Goal: Check status: Check status

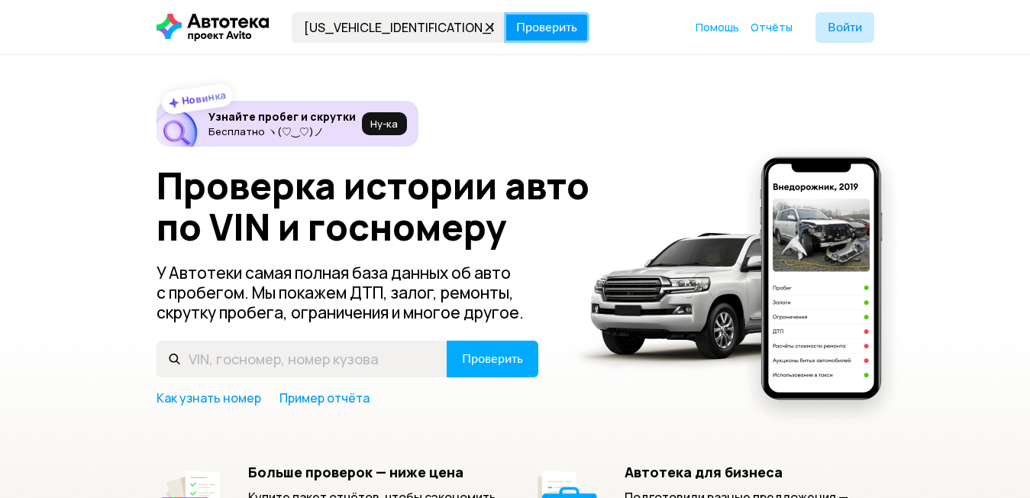
click at [536, 27] on span "Проверить" at bounding box center [546, 27] width 61 height 12
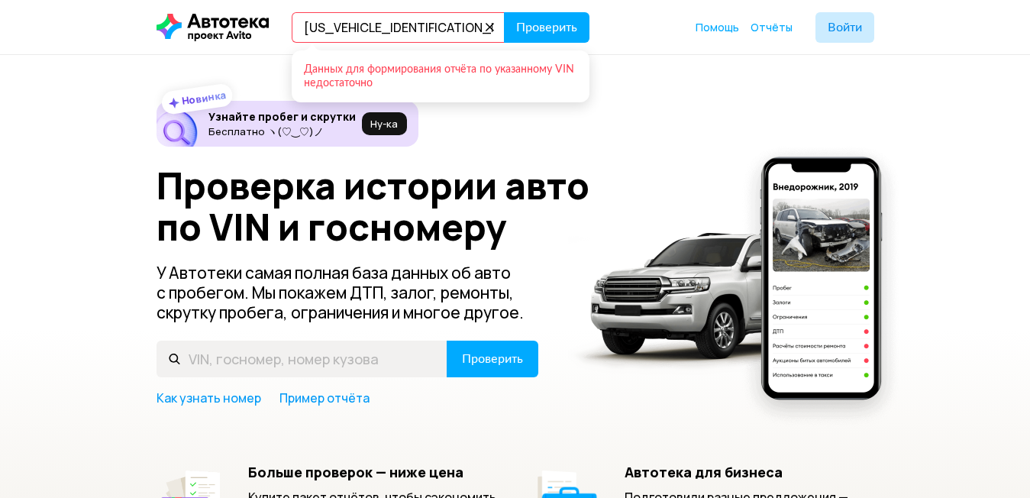
click at [382, 27] on input "Y3M6516B9D0000055" at bounding box center [398, 27] width 213 height 31
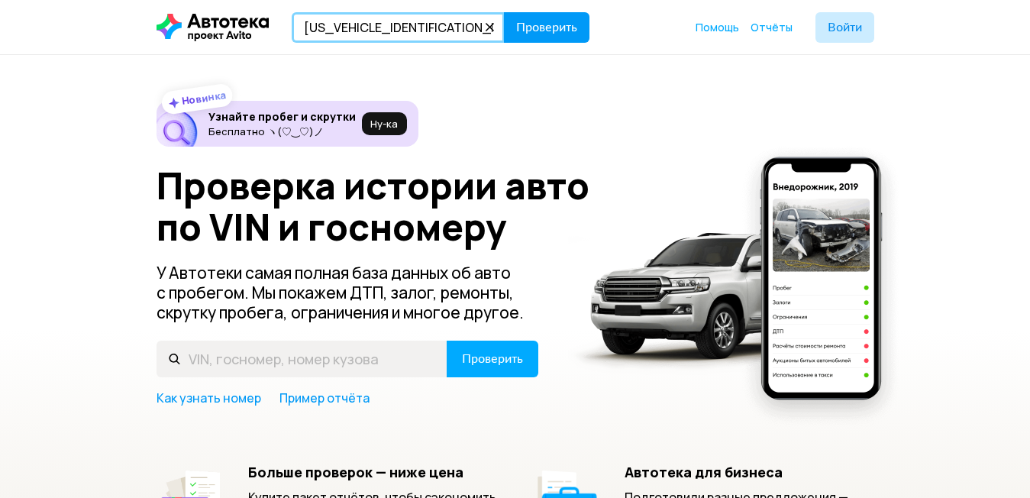
type input "Y3M6516B900000055"
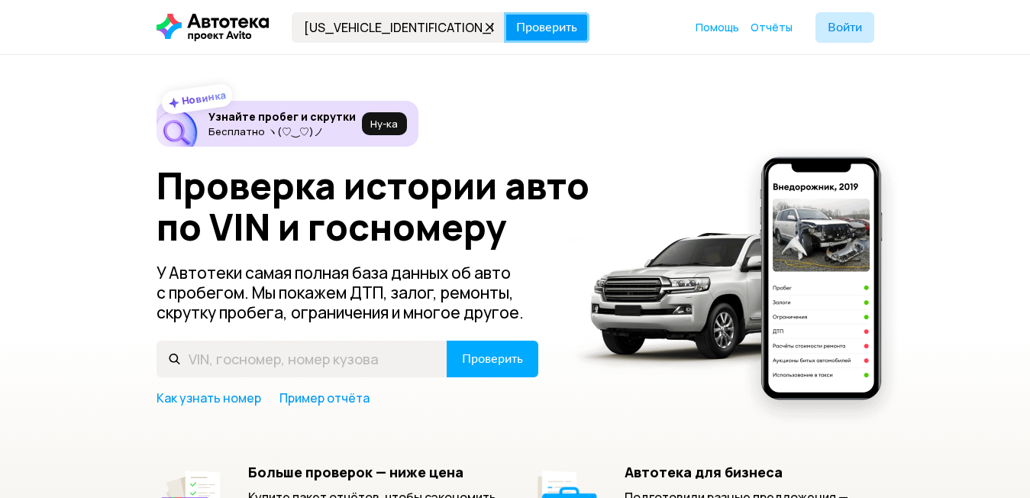
click at [521, 21] on span "Проверить" at bounding box center [546, 27] width 61 height 12
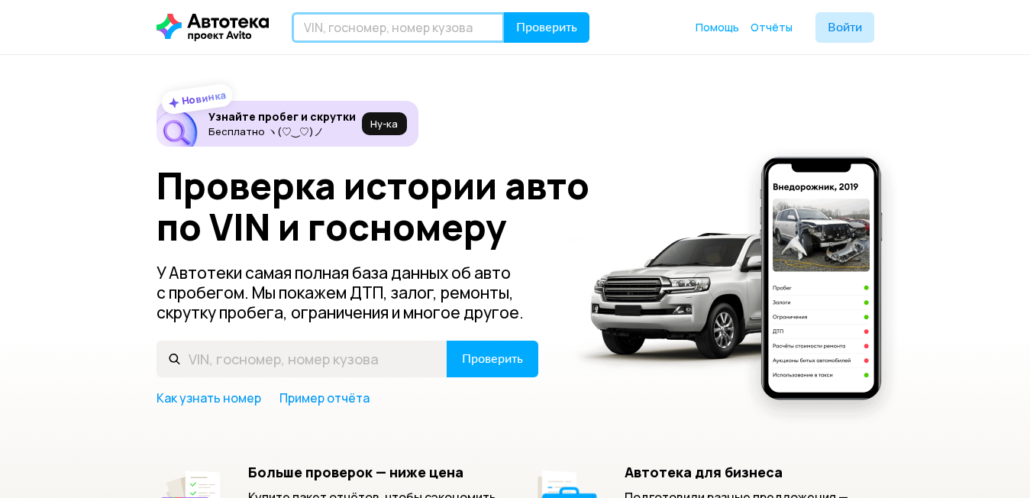
click at [360, 31] on input "text" at bounding box center [398, 27] width 213 height 31
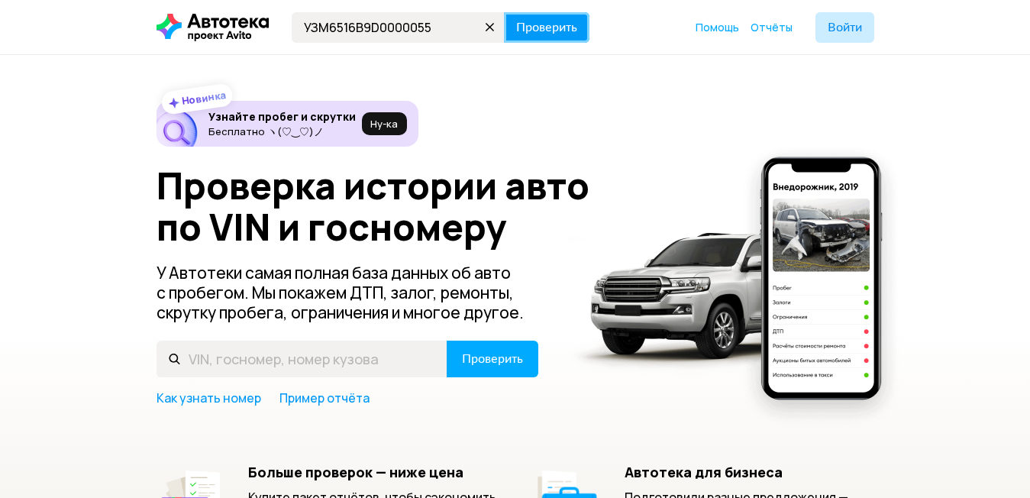
click at [558, 26] on span "Проверить" at bounding box center [546, 27] width 61 height 12
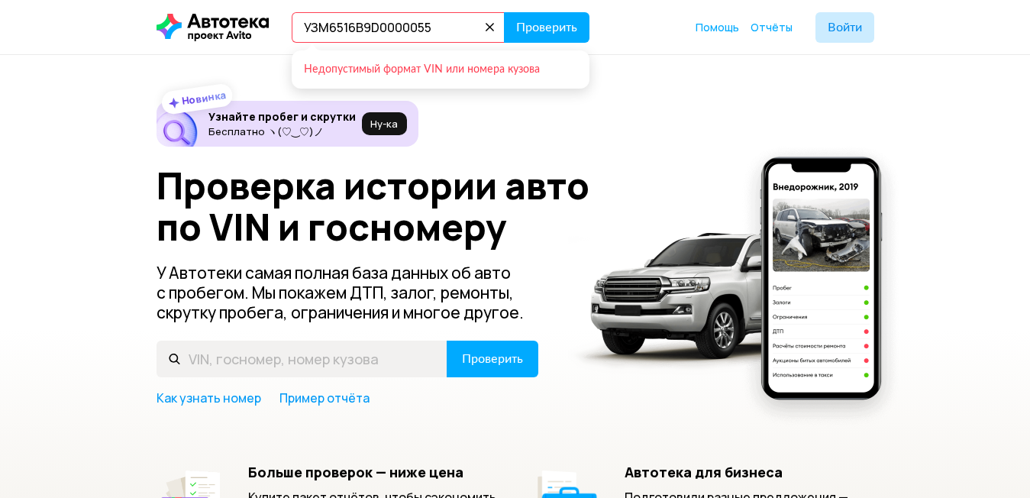
click at [367, 28] on input "УЗМ6516B9D0000055" at bounding box center [398, 27] width 213 height 31
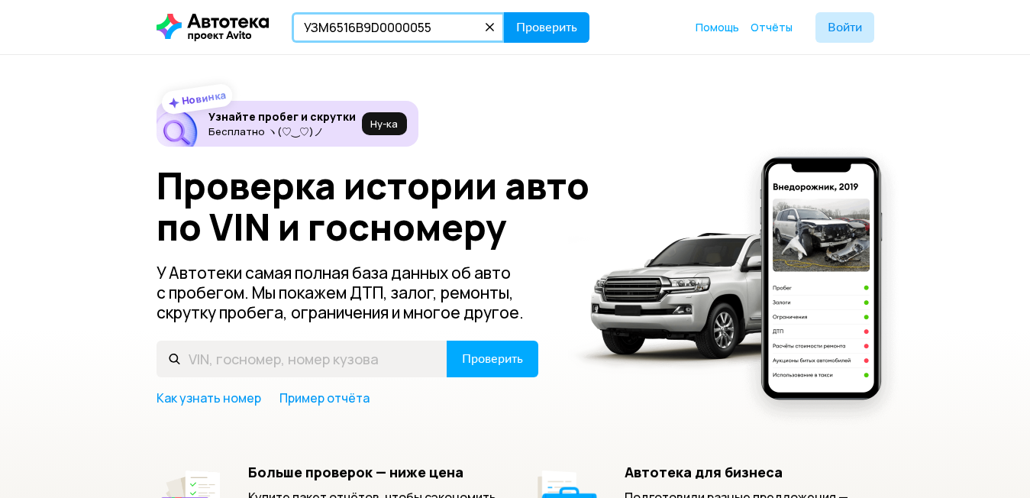
type input "УЗМ6516В9D0000055"
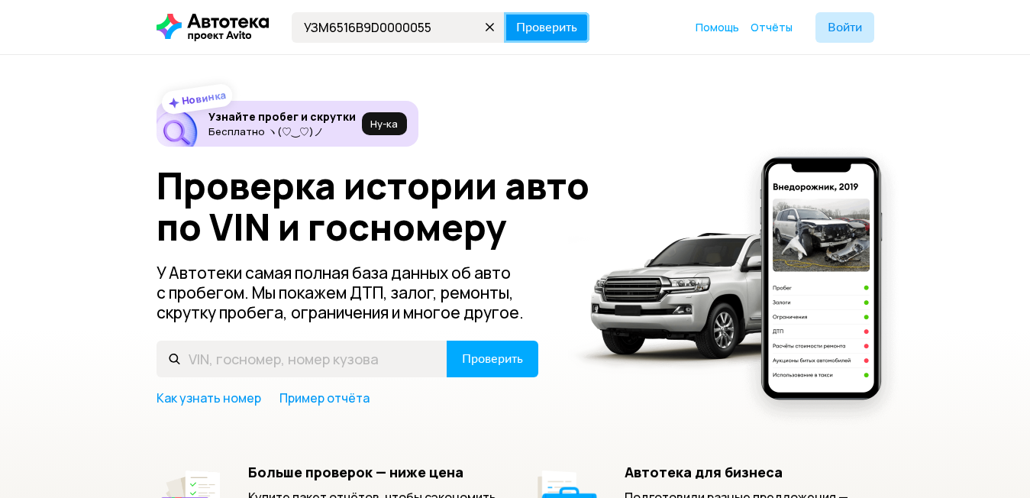
click at [544, 29] on span "Проверить" at bounding box center [546, 27] width 61 height 12
click at [559, 35] on button "Проверить" at bounding box center [547, 27] width 86 height 31
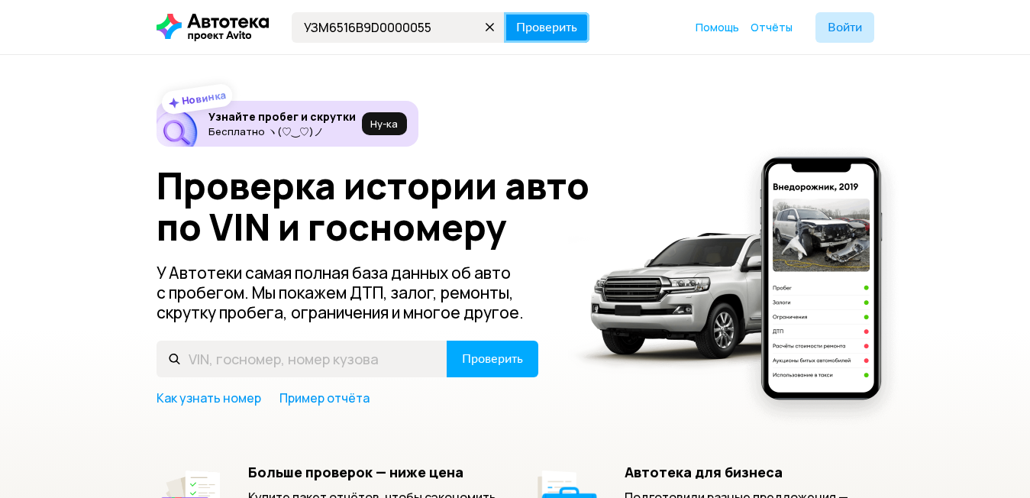
click at [559, 35] on button "Проверить" at bounding box center [547, 27] width 86 height 31
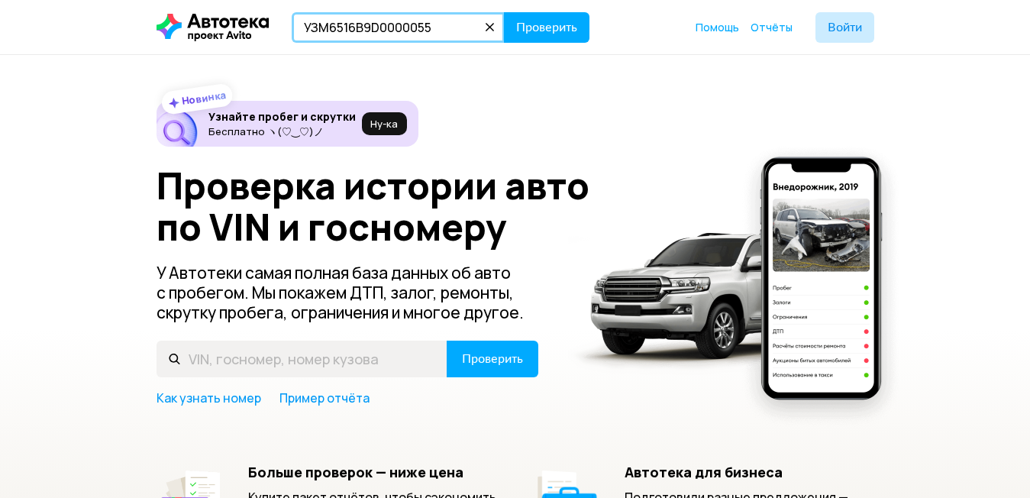
drag, startPoint x: 444, startPoint y: 28, endPoint x: 299, endPoint y: 31, distance: 145.9
click at [299, 31] on input "УЗМ6516В9D0000055" at bounding box center [398, 27] width 213 height 31
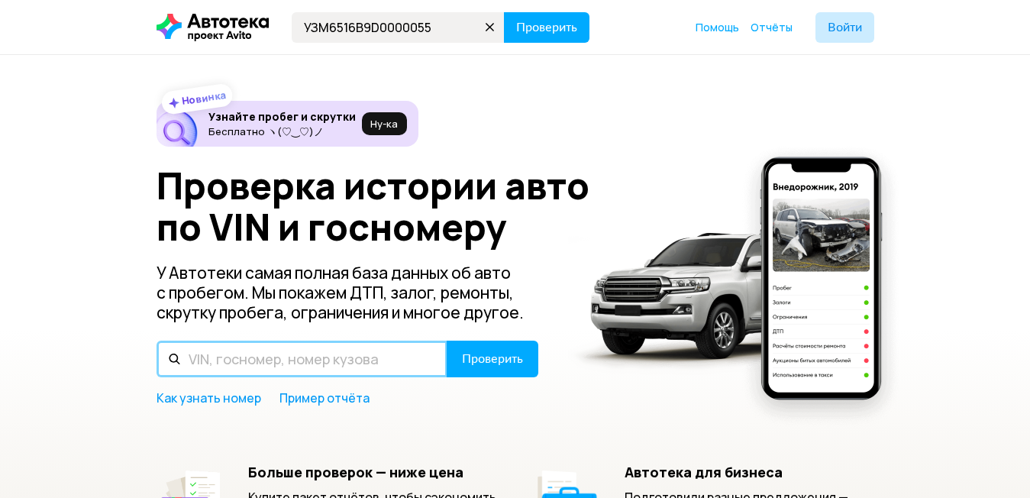
click at [232, 362] on input "text" at bounding box center [302, 359] width 291 height 37
click at [393, 362] on input "text" at bounding box center [302, 359] width 291 height 37
type input "Н"
type input "YЗM6516B9D0000055"
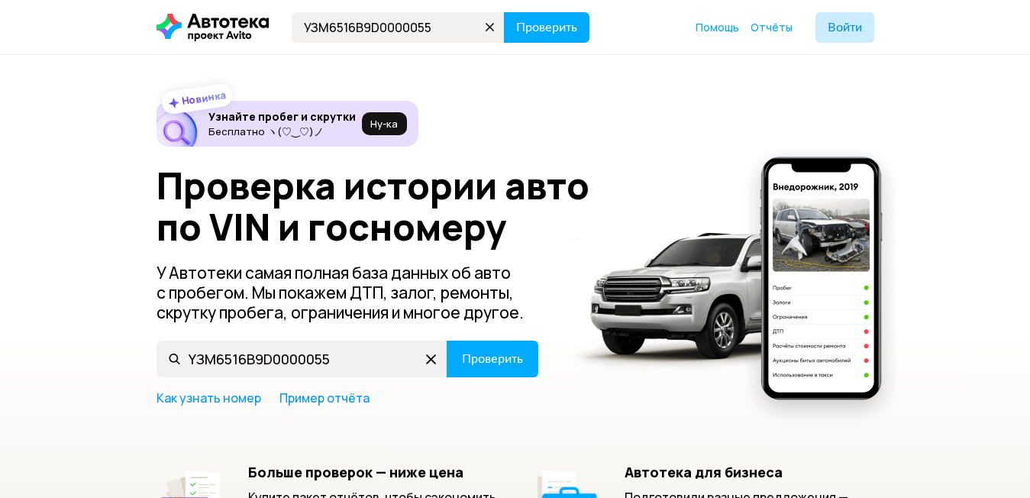
click at [489, 23] on icon at bounding box center [490, 27] width 21 height 21
click at [464, 360] on span "Проверить" at bounding box center [492, 359] width 61 height 12
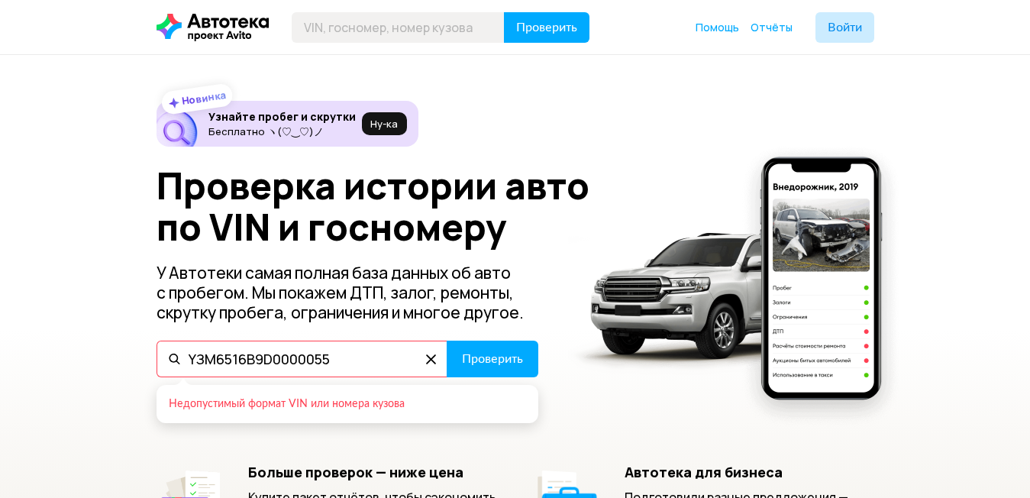
click at [203, 357] on input "YЗM6516B9D0000055" at bounding box center [302, 359] width 291 height 37
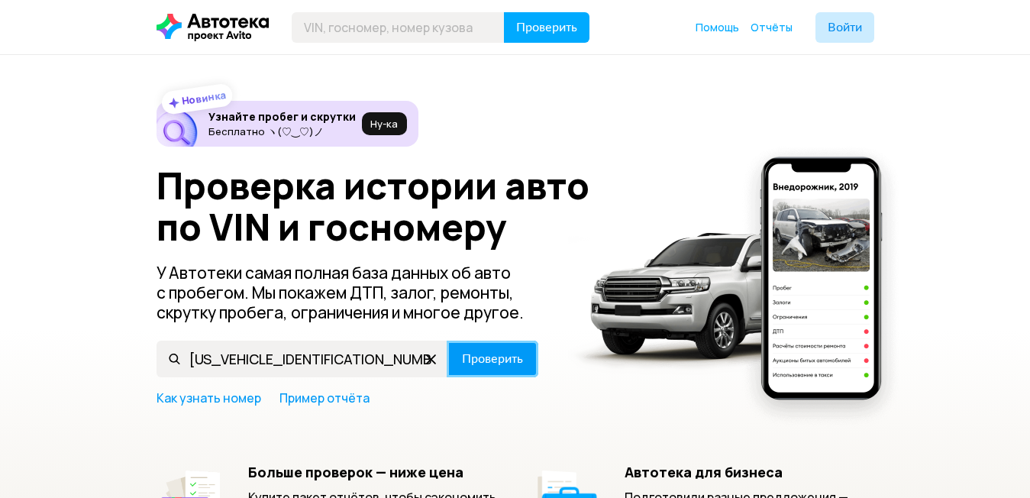
click at [494, 368] on button "Проверить" at bounding box center [493, 359] width 92 height 37
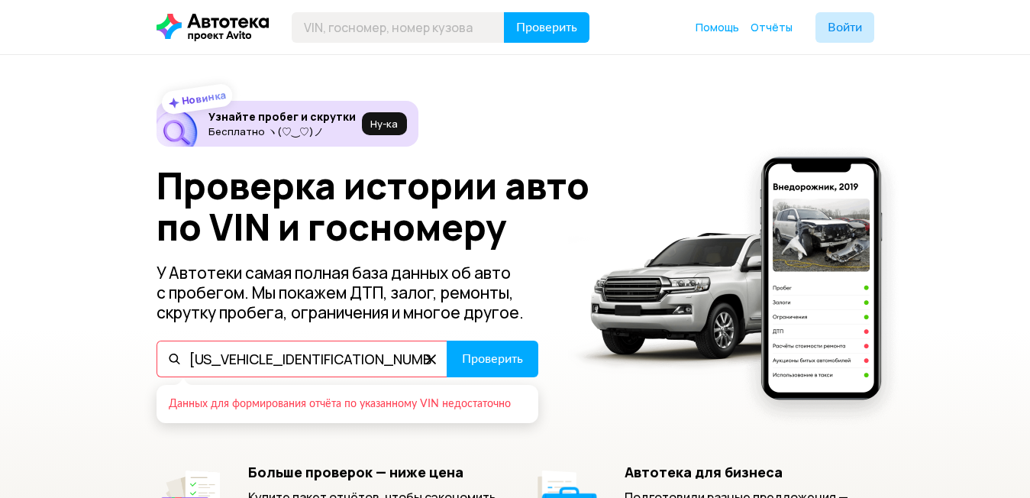
click at [260, 360] on input "Y3M6516B9D0000055" at bounding box center [302, 359] width 291 height 37
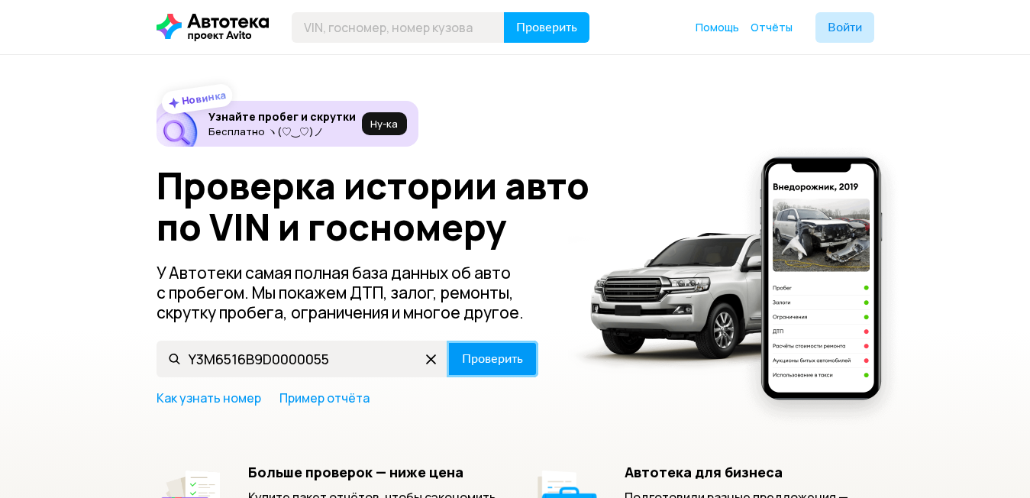
click at [482, 362] on span "Проверить" at bounding box center [492, 359] width 61 height 12
click at [509, 360] on span "Проверить" at bounding box center [492, 359] width 61 height 12
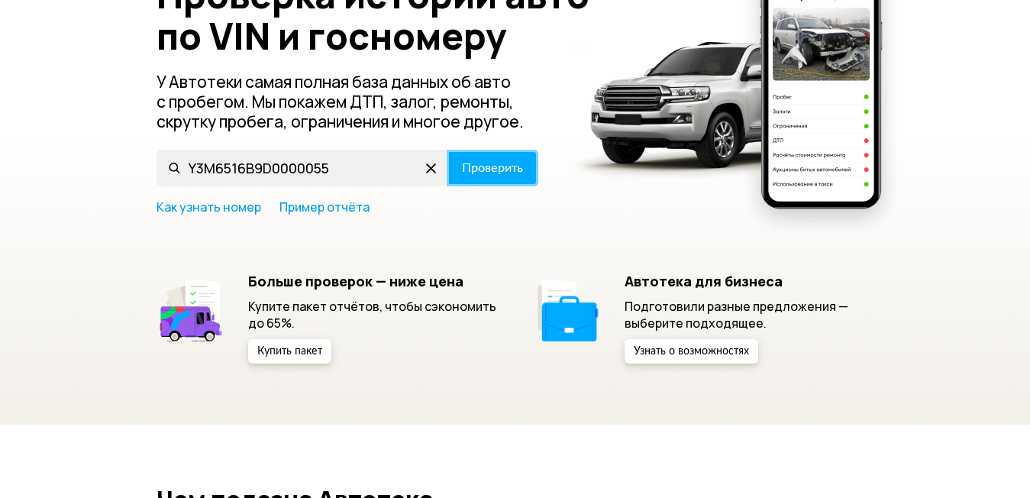
scroll to position [153, 0]
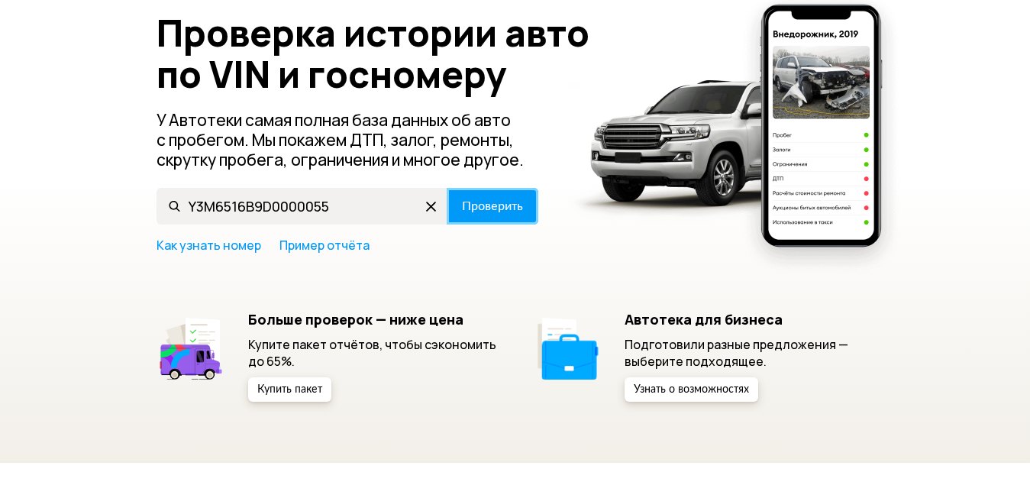
click at [491, 207] on span "Проверить" at bounding box center [492, 206] width 61 height 12
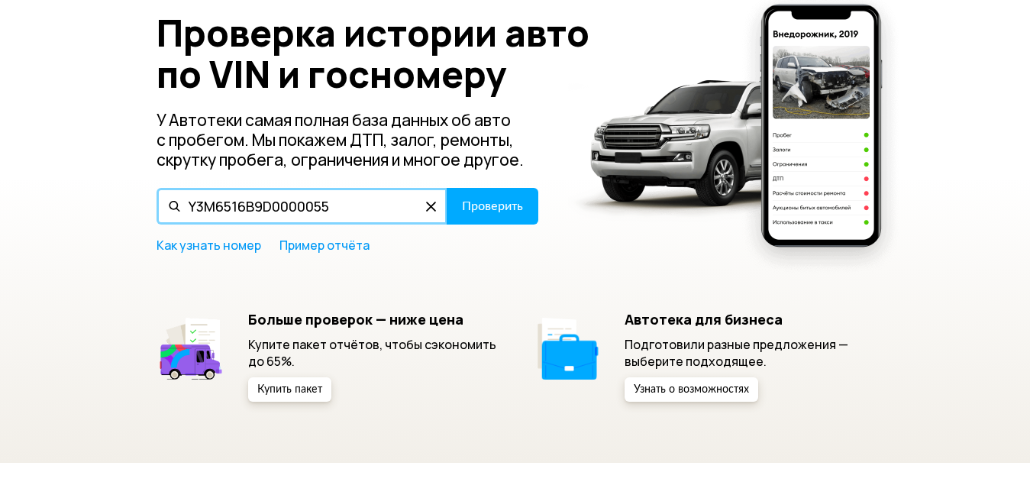
click at [260, 206] on input "Y3M6516В9D0000055" at bounding box center [302, 206] width 291 height 37
type input "Y3M6516B9D0000055"
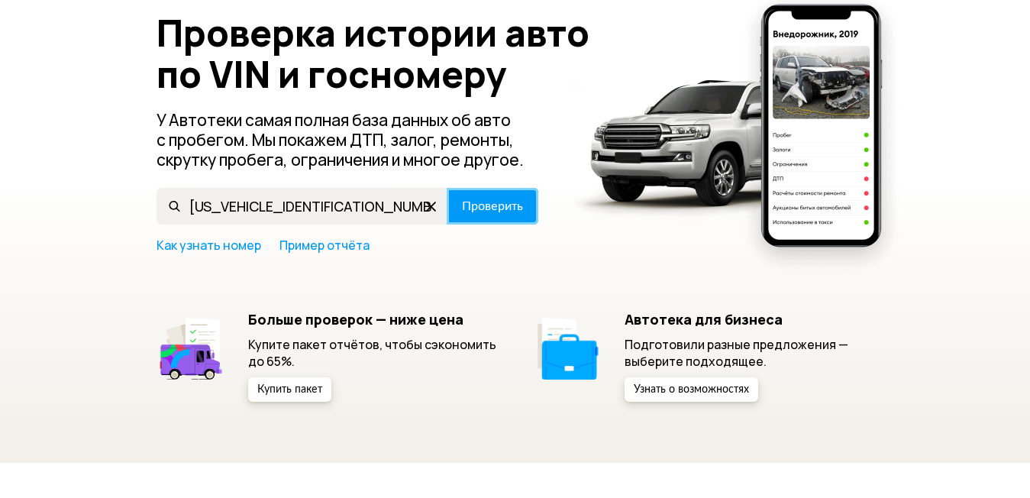
click at [500, 211] on span "Проверить" at bounding box center [492, 206] width 61 height 12
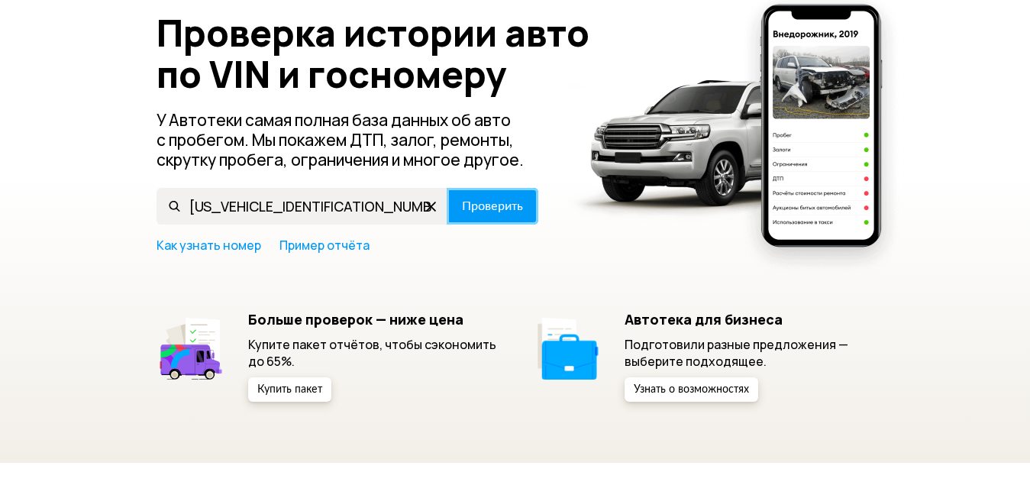
click at [500, 211] on span "Проверить" at bounding box center [492, 206] width 61 height 12
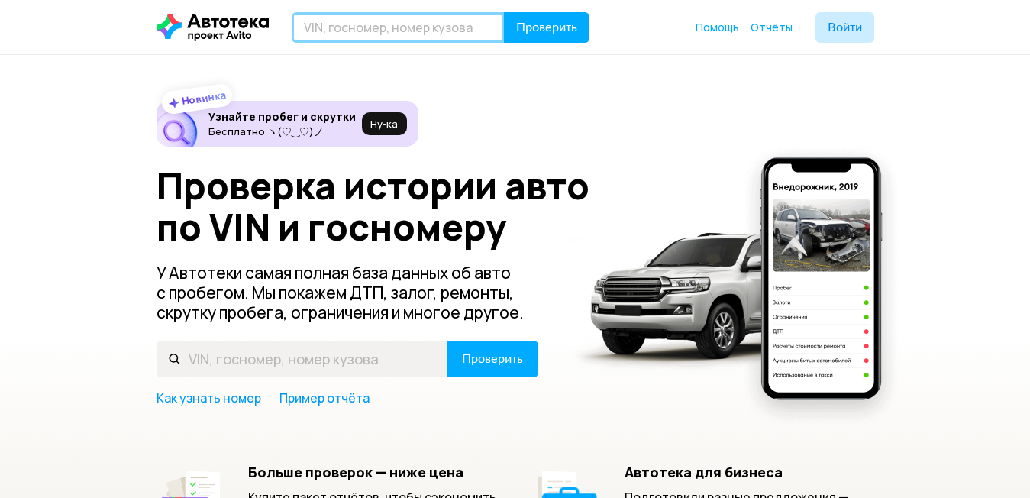
click at [388, 32] on input "text" at bounding box center [398, 27] width 213 height 31
click at [339, 28] on input "text" at bounding box center [398, 27] width 213 height 31
paste input "Y3M6516B9D0000055"
type input "Y3M6516B9D0000055"
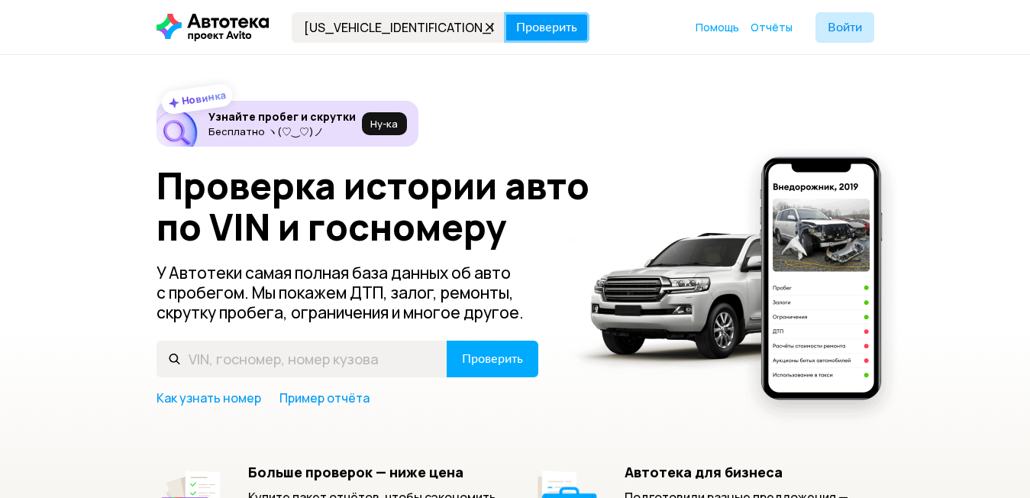
click at [545, 34] on span "Проверить" at bounding box center [546, 27] width 61 height 12
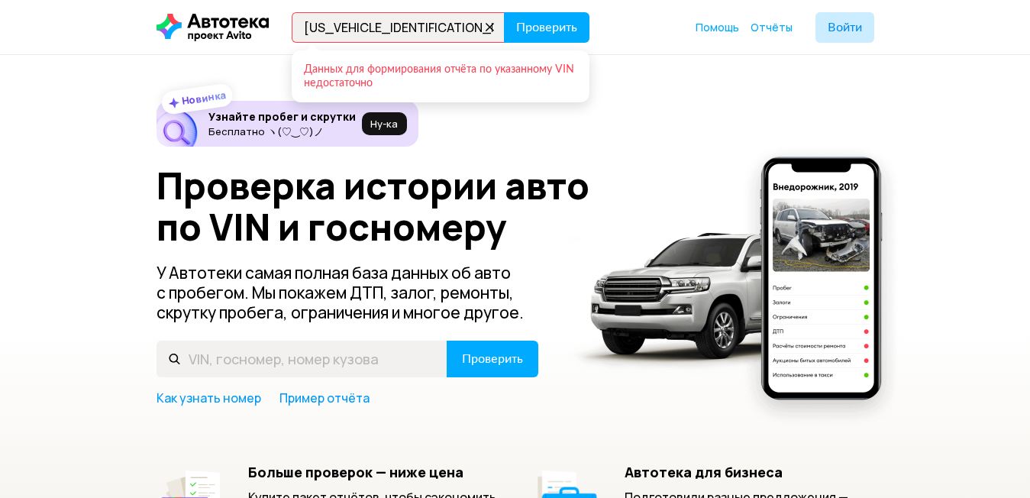
click at [490, 22] on icon at bounding box center [490, 27] width 21 height 21
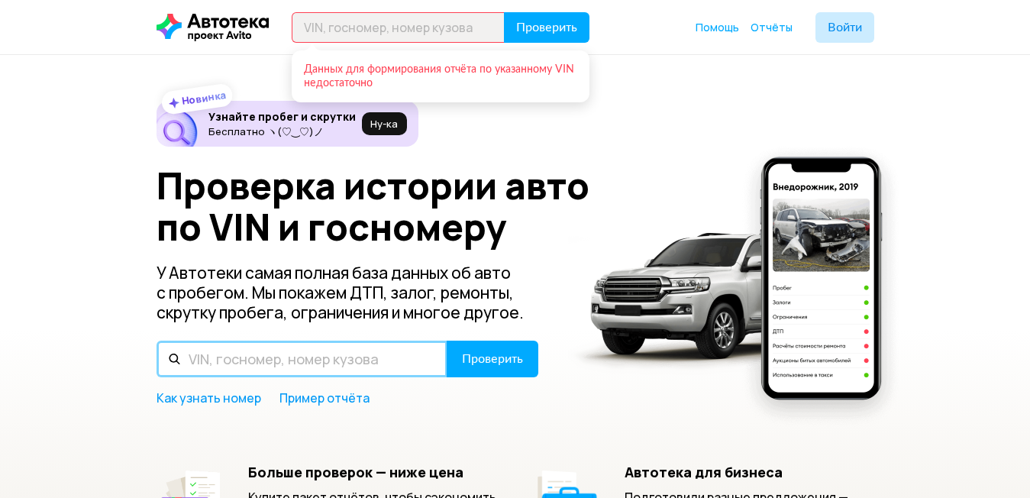
click at [254, 361] on input "text" at bounding box center [302, 359] width 291 height 37
paste input "Y3M6516B9D0000055"
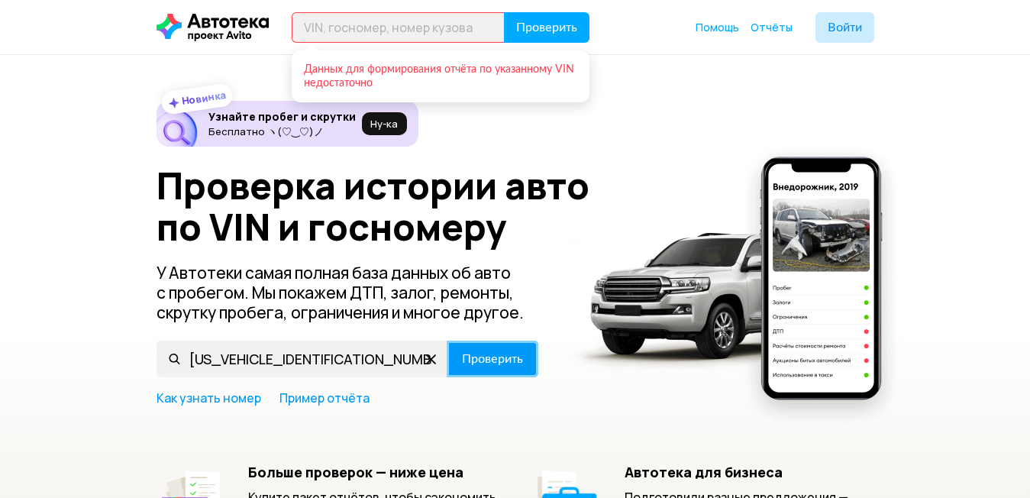
click at [482, 354] on span "Проверить" at bounding box center [492, 359] width 61 height 12
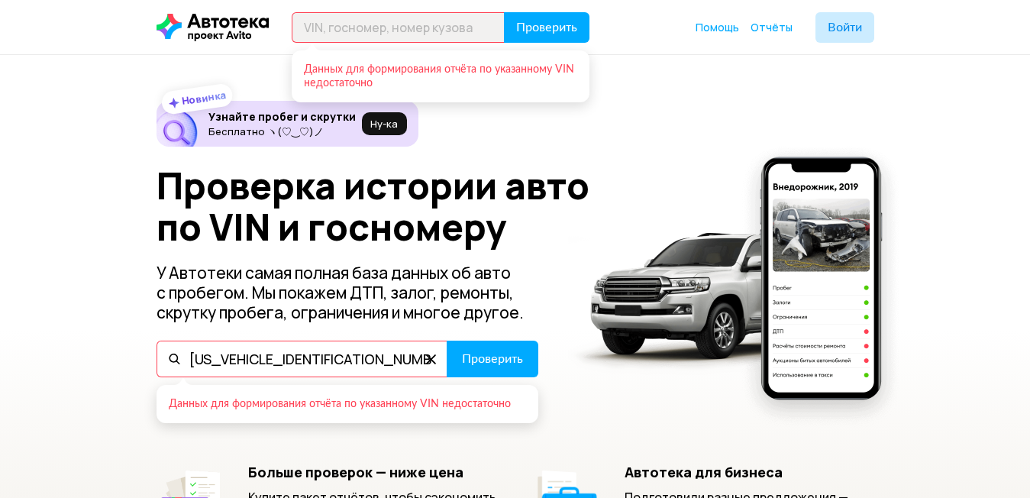
click at [196, 357] on input "Y3M6516B9D0000055" at bounding box center [302, 359] width 291 height 37
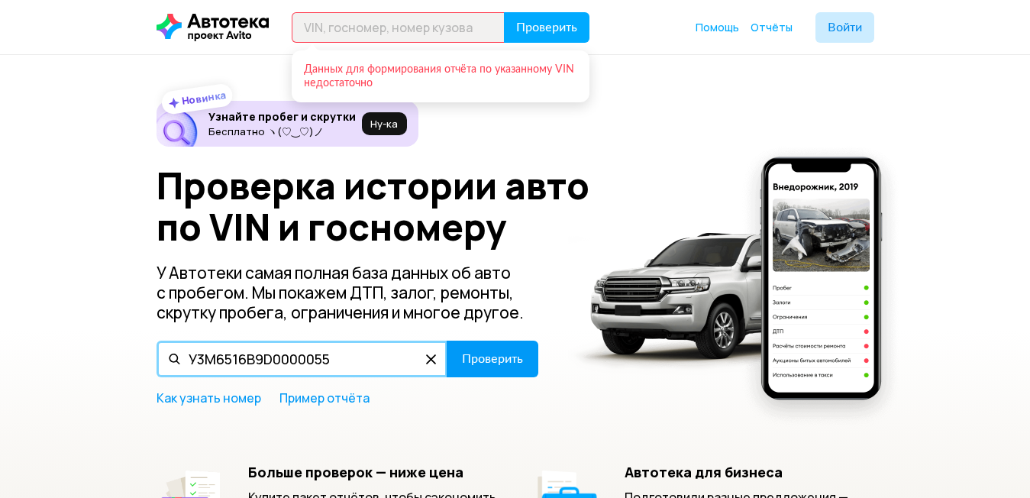
type input "У3M6516B9D0000055"
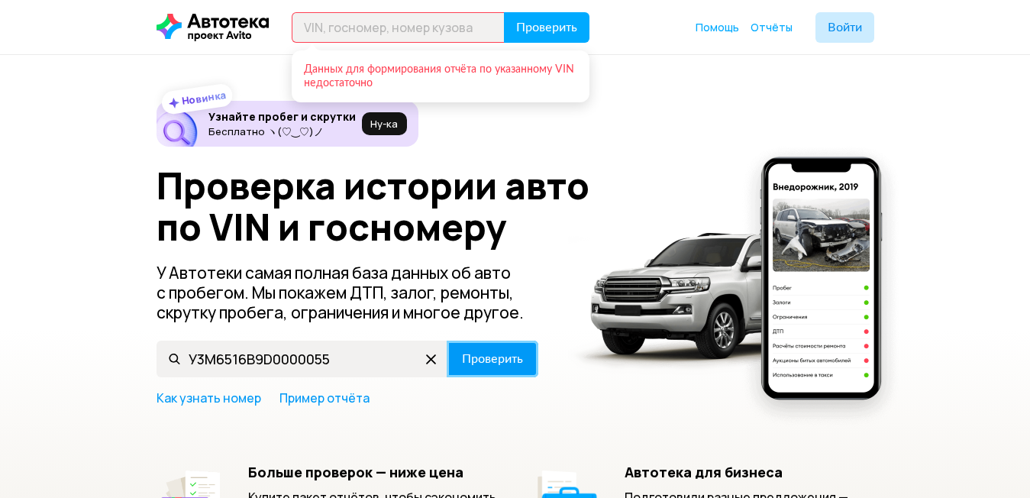
click at [505, 368] on button "Проверить" at bounding box center [493, 359] width 92 height 37
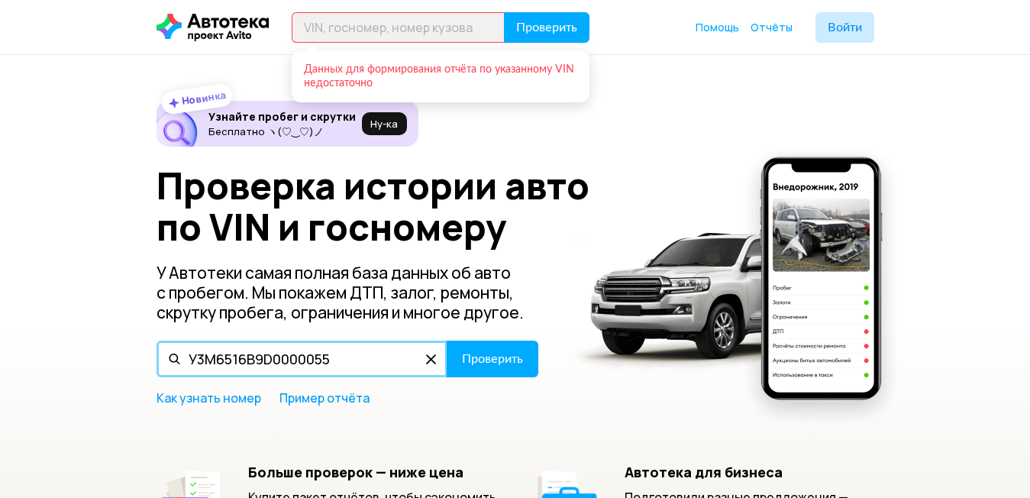
drag, startPoint x: 339, startPoint y: 355, endPoint x: 186, endPoint y: 355, distance: 153.5
click at [186, 355] on input "У3M6516B9D0000055" at bounding box center [302, 359] width 291 height 37
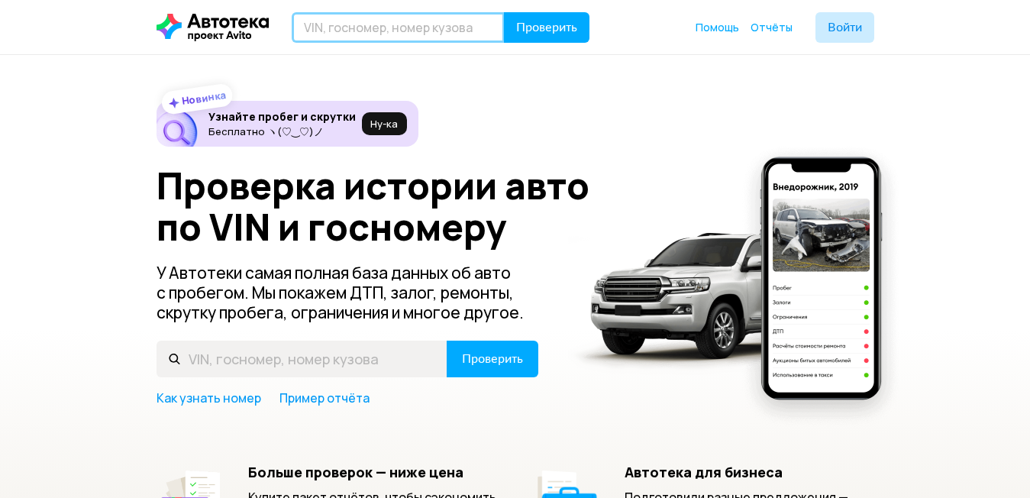
click at [346, 25] on input "text" at bounding box center [398, 27] width 213 height 31
paste input "У3M6516B9D0000055"
type input "У3M6516B9D0000055"
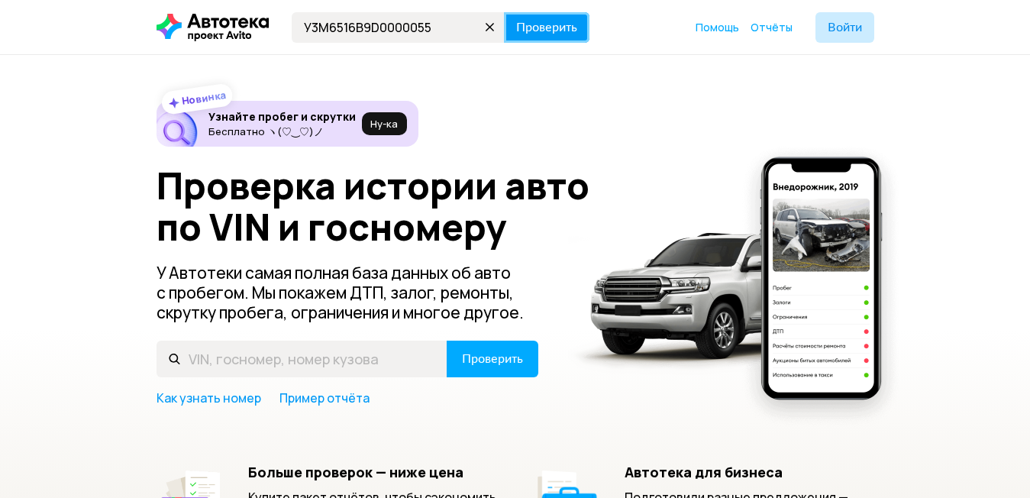
click at [537, 31] on span "Проверить" at bounding box center [546, 27] width 61 height 12
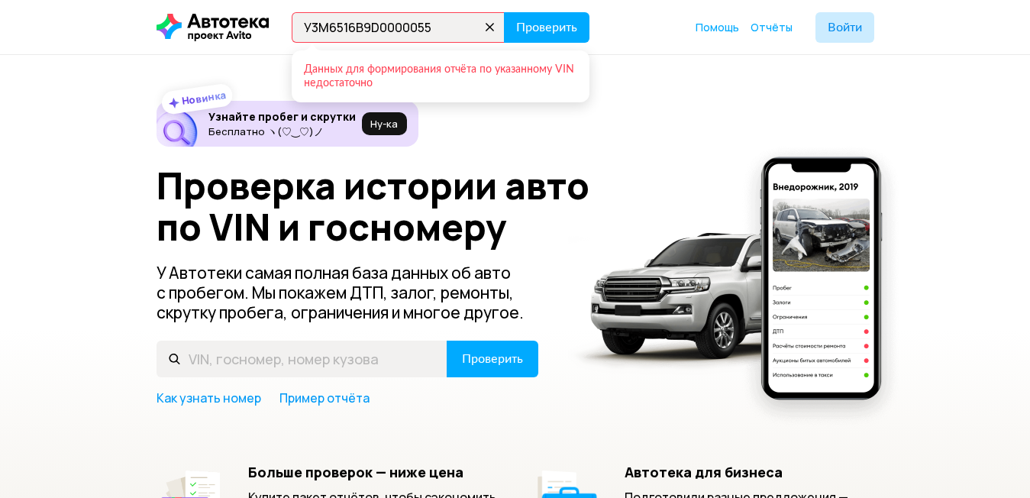
click at [491, 24] on icon at bounding box center [490, 27] width 21 height 21
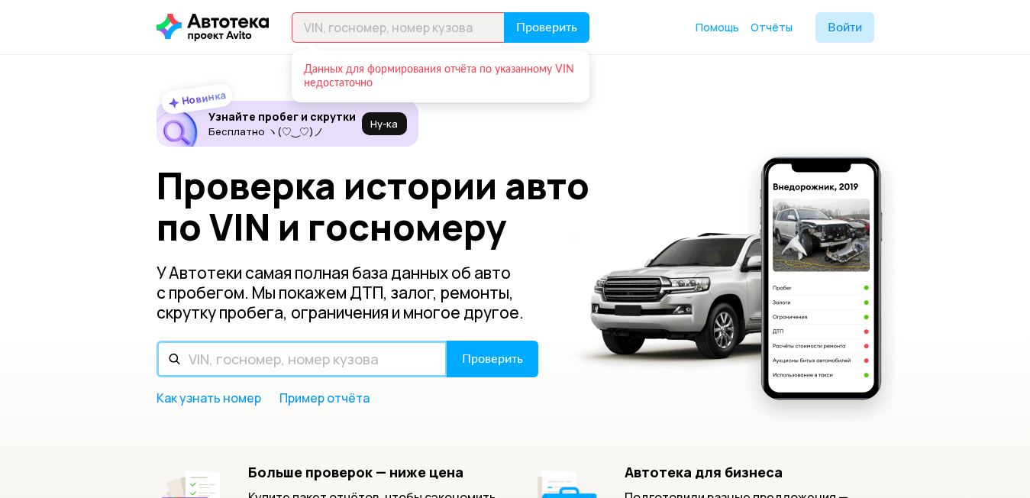
click at [284, 364] on input "text" at bounding box center [302, 359] width 291 height 37
paste input "У3M6516B9D0000055"
type input "У3M6516B9D0000055"
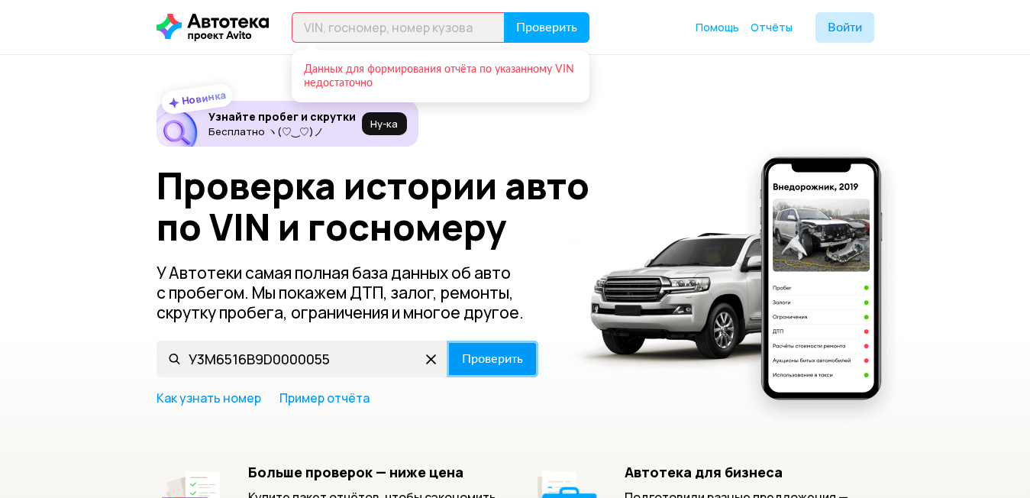
click at [480, 365] on span "Проверить" at bounding box center [492, 359] width 61 height 12
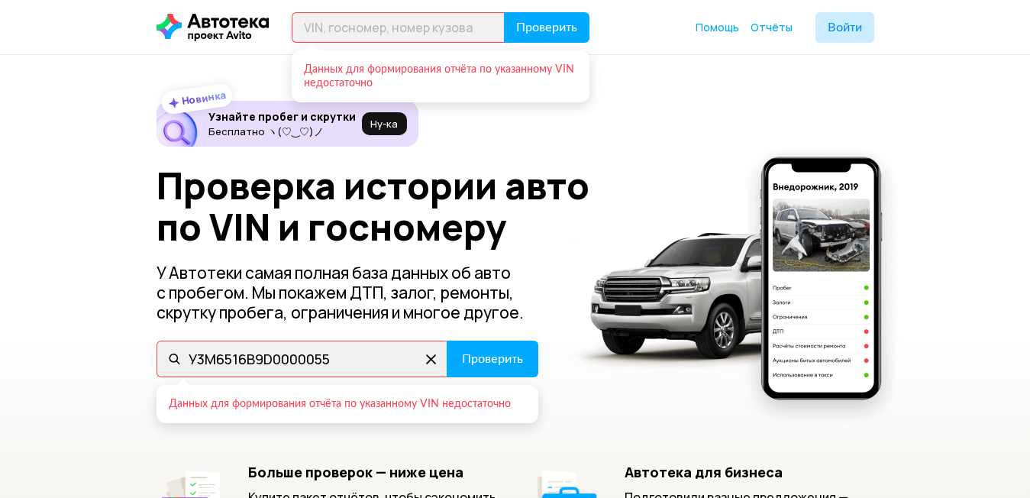
click at [428, 363] on icon at bounding box center [431, 359] width 24 height 24
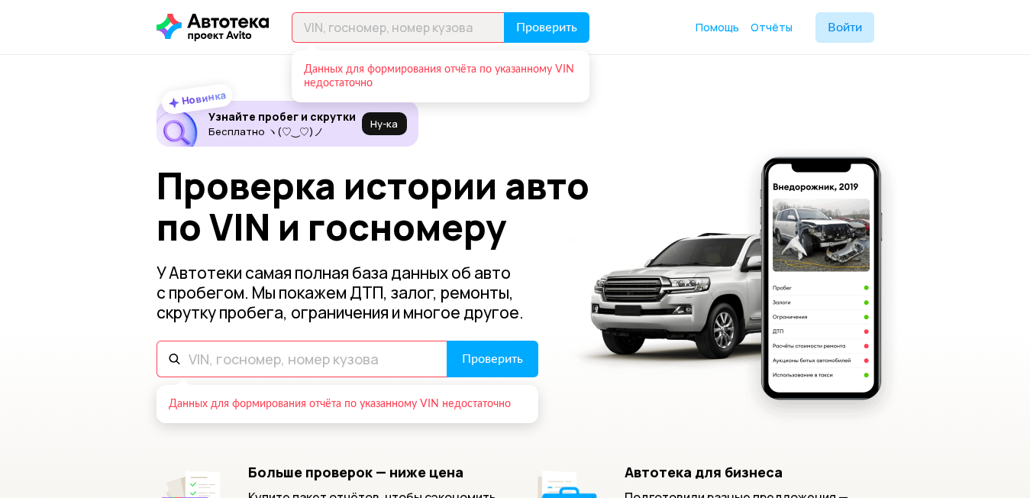
click at [317, 355] on input "text" at bounding box center [302, 359] width 291 height 37
paste input "У3М6516В9D0000055"
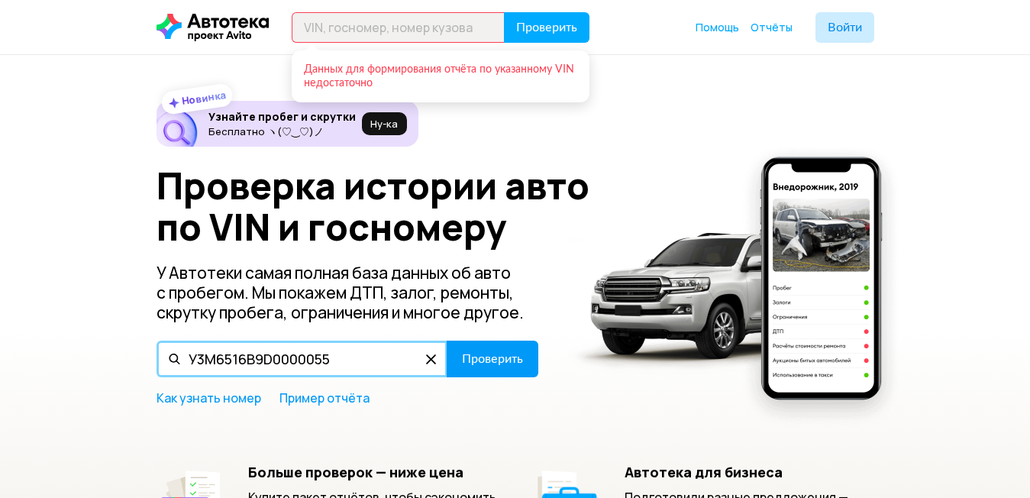
type input "У3М6516В9D0000055"
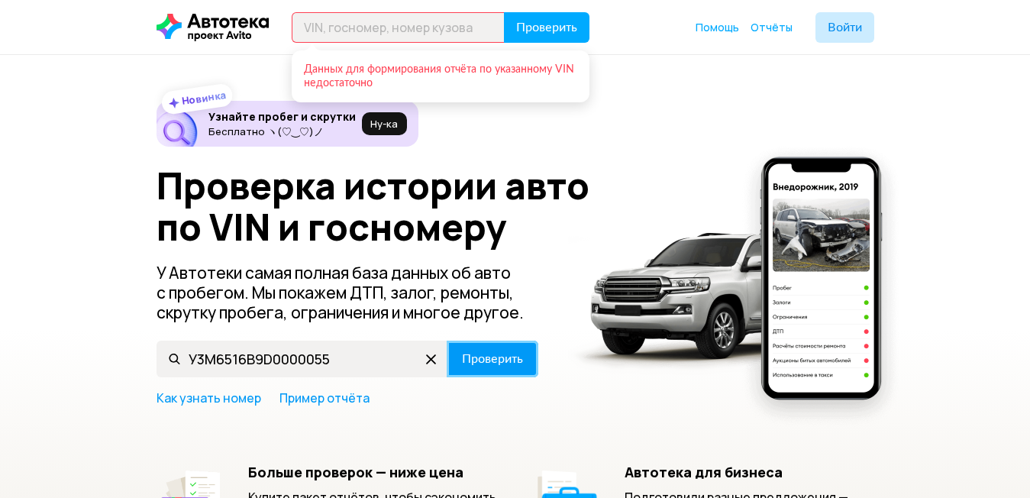
click at [490, 356] on span "Проверить" at bounding box center [492, 359] width 61 height 12
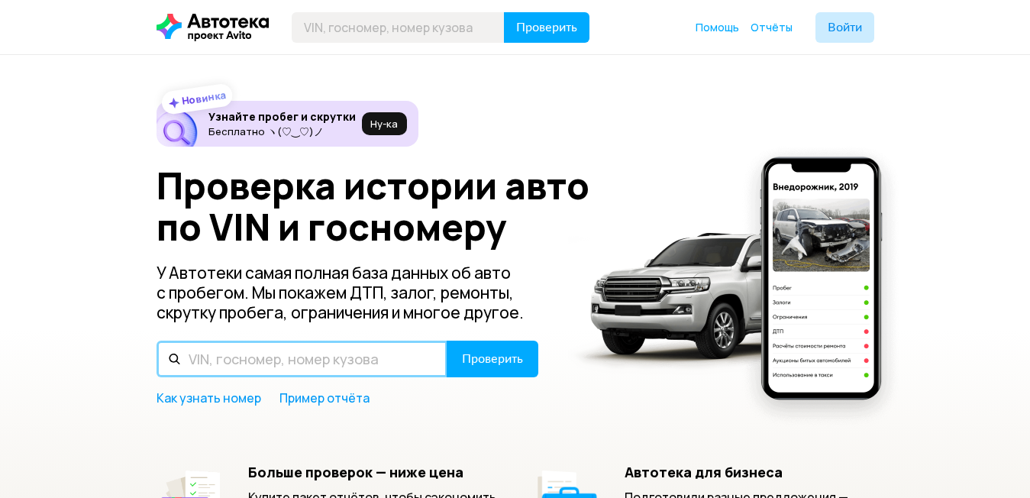
click at [281, 360] on input "text" at bounding box center [302, 359] width 291 height 37
paste input "У3М6516В9D0000055"
type input "У3М6516В9D0000055"
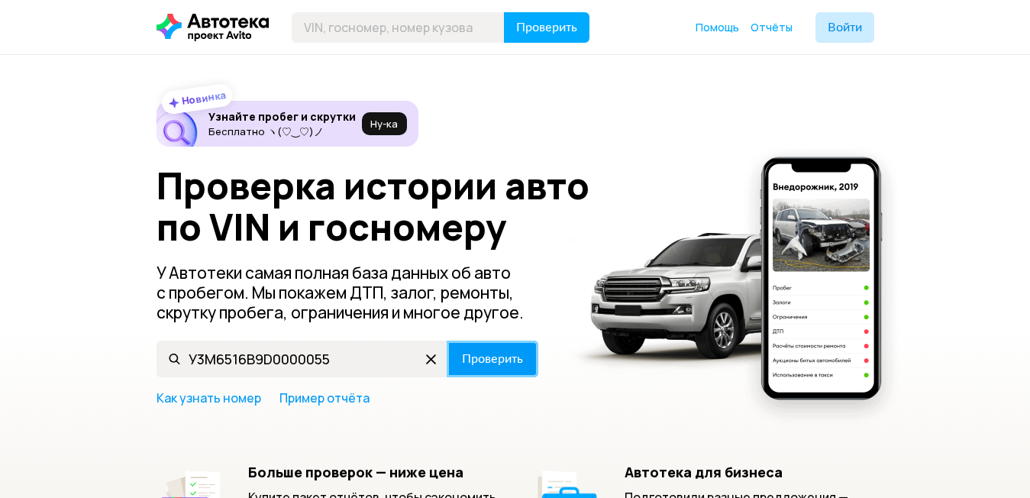
click at [483, 362] on span "Проверить" at bounding box center [492, 359] width 61 height 12
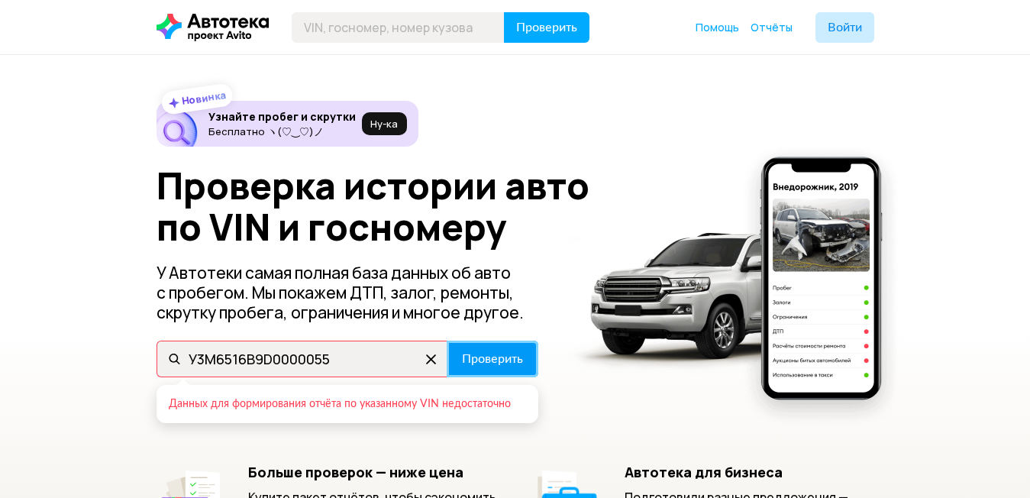
click at [514, 357] on span "Проверить" at bounding box center [492, 359] width 61 height 12
